Goal: Task Accomplishment & Management: Manage account settings

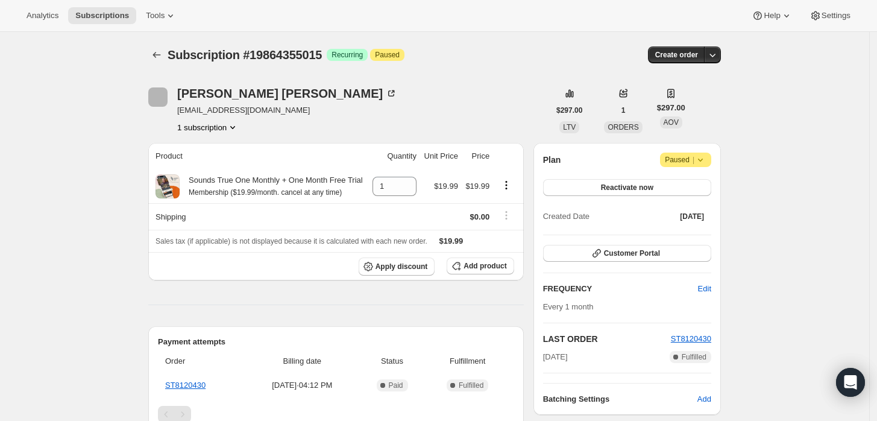
click at [703, 162] on icon at bounding box center [701, 160] width 12 height 12
click at [704, 188] on span "Cancel subscription" at bounding box center [691, 182] width 68 height 9
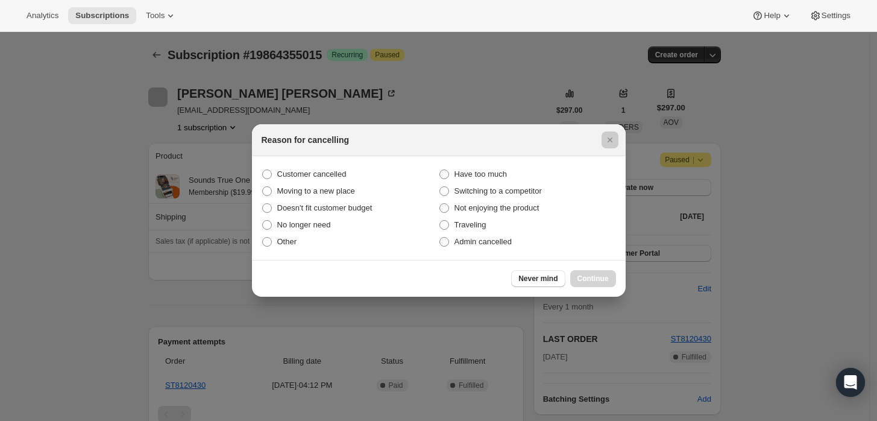
click at [188, 300] on div at bounding box center [438, 210] width 877 height 421
